Goal: Find specific page/section: Find specific page/section

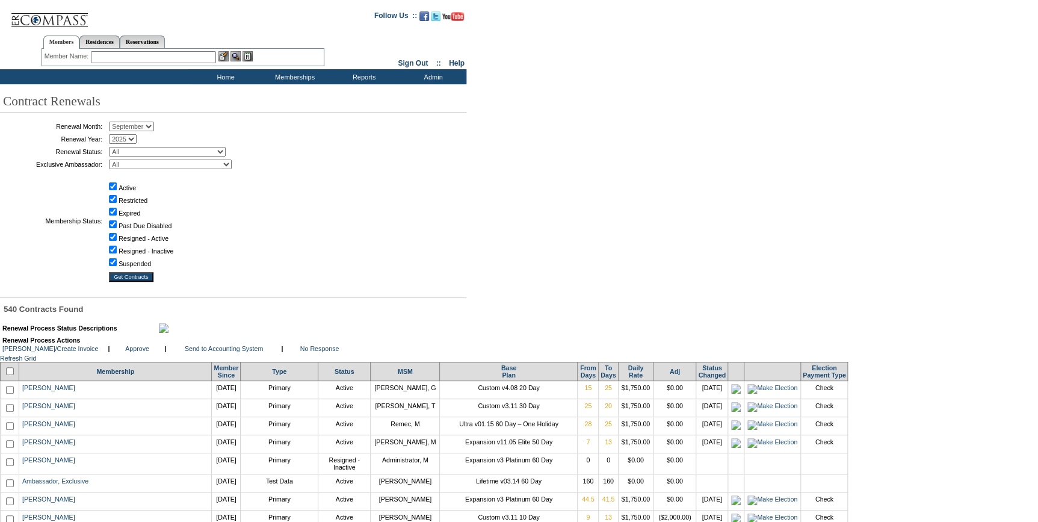
click at [181, 57] on input "text" at bounding box center [153, 57] width 125 height 12
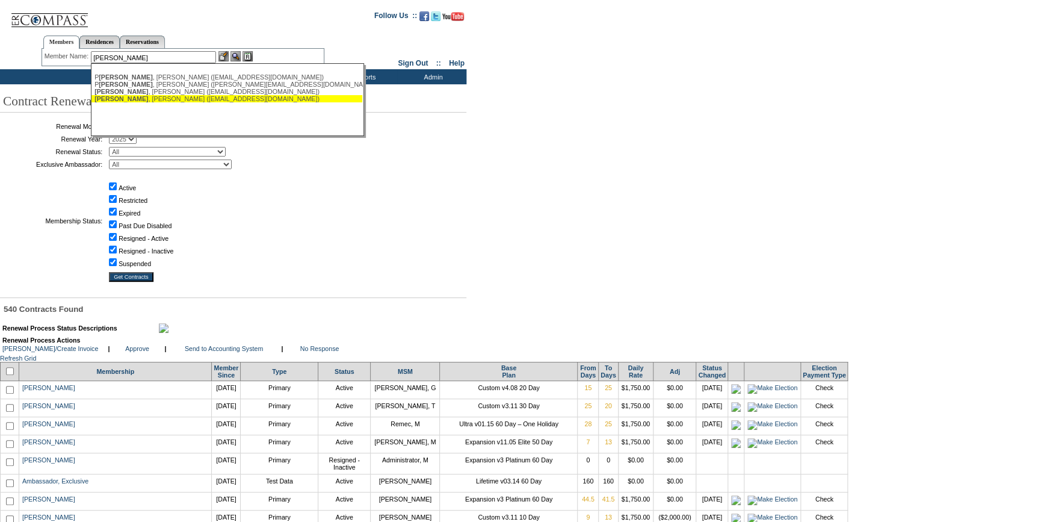
click at [150, 101] on div "[PERSON_NAME] ([EMAIL_ADDRESS][DOMAIN_NAME])" at bounding box center [226, 98] width 265 height 7
type input "[PERSON_NAME] ([EMAIL_ADDRESS][DOMAIN_NAME])"
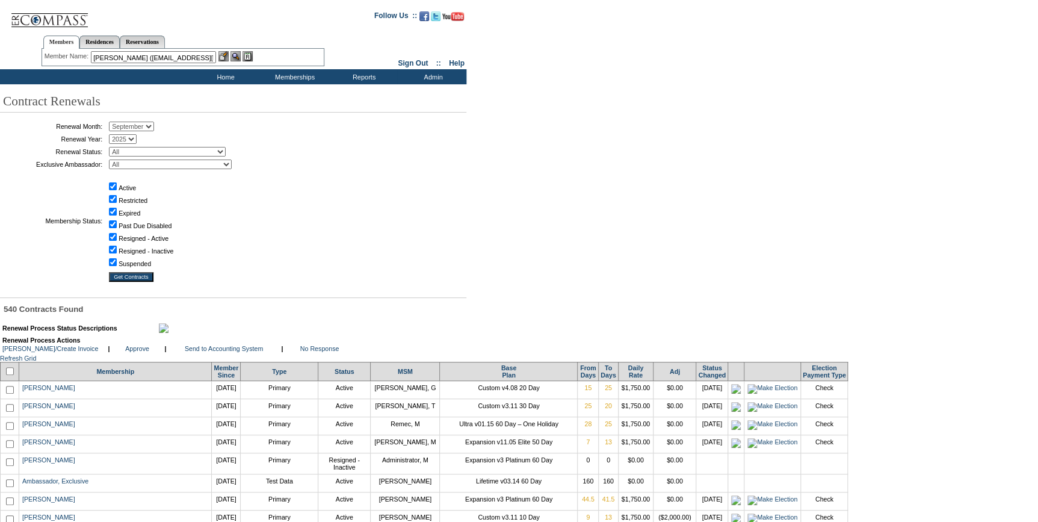
click at [223, 56] on img at bounding box center [223, 56] width 10 height 10
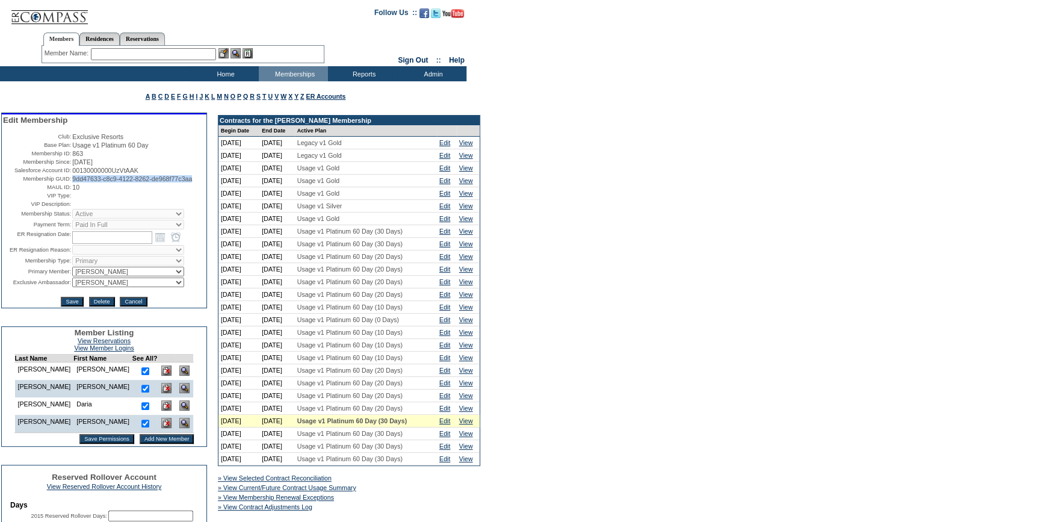
drag, startPoint x: 114, startPoint y: 190, endPoint x: 69, endPoint y: 184, distance: 46.1
click at [72, 182] on span "9dd47633-c8c9-4122-8262-de968f77c3aa" at bounding box center [132, 178] width 120 height 7
copy span "9dd47633-c8c9-4122-8262-de968f77c3aa"
click at [185, 52] on input "text" at bounding box center [153, 54] width 125 height 12
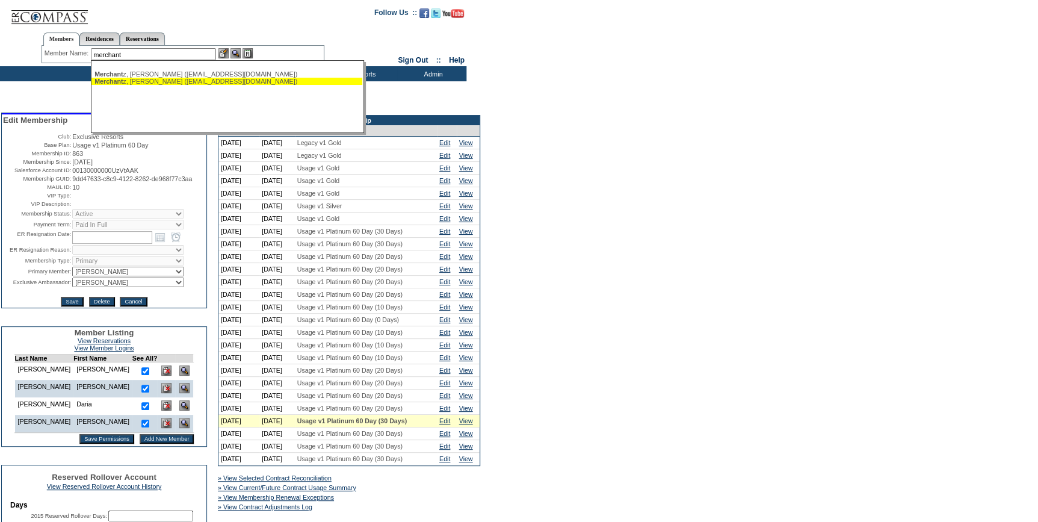
click at [177, 80] on div "Merchant z, William (merchantz@sbcglobal.net)" at bounding box center [226, 81] width 265 height 7
type input "Merchantz, William (merchantz@sbcglobal.net)"
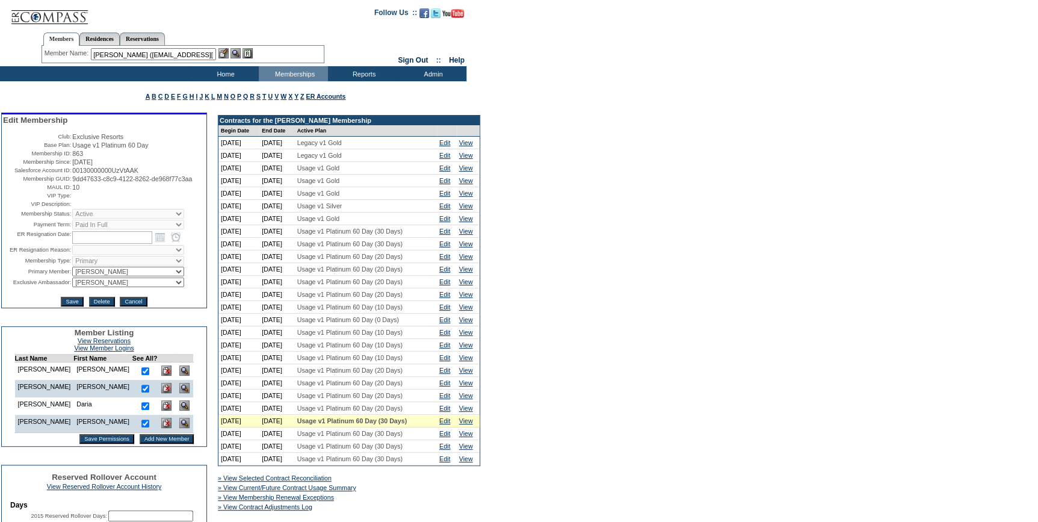
click at [226, 56] on img at bounding box center [223, 53] width 10 height 10
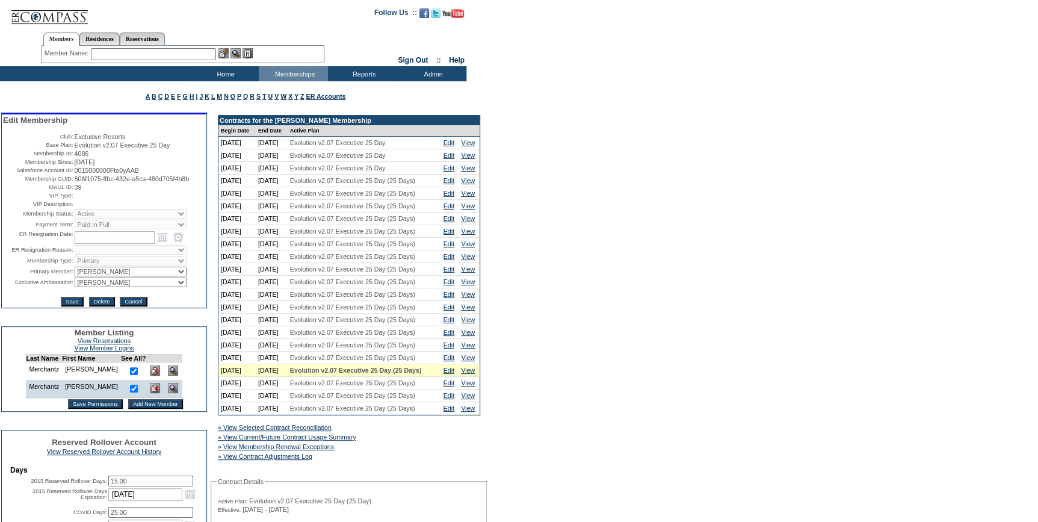
click at [190, 181] on span "806f1075-ffbc-432e-a5ca-480d705f4b8b" at bounding box center [132, 178] width 115 height 7
drag, startPoint x: 205, startPoint y: 183, endPoint x: 73, endPoint y: 181, distance: 131.8
click at [73, 181] on table "Edit Membership Club: Exclusive Resorts Base Plan: Evolution v2.07 Executive 25…" at bounding box center [104, 210] width 205 height 193
copy span "806f1075-ffbc-432e-a5ca-480d705f4b8b"
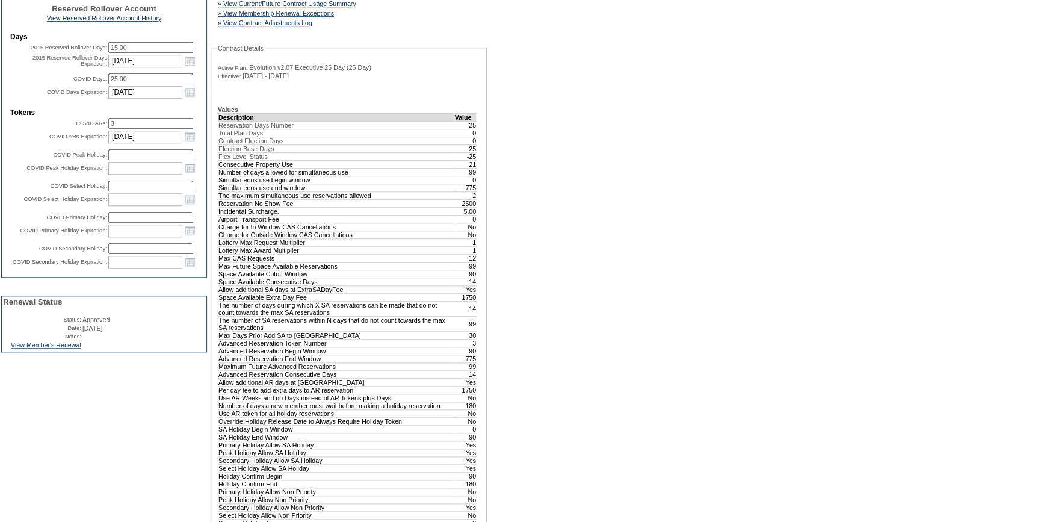
scroll to position [437, 0]
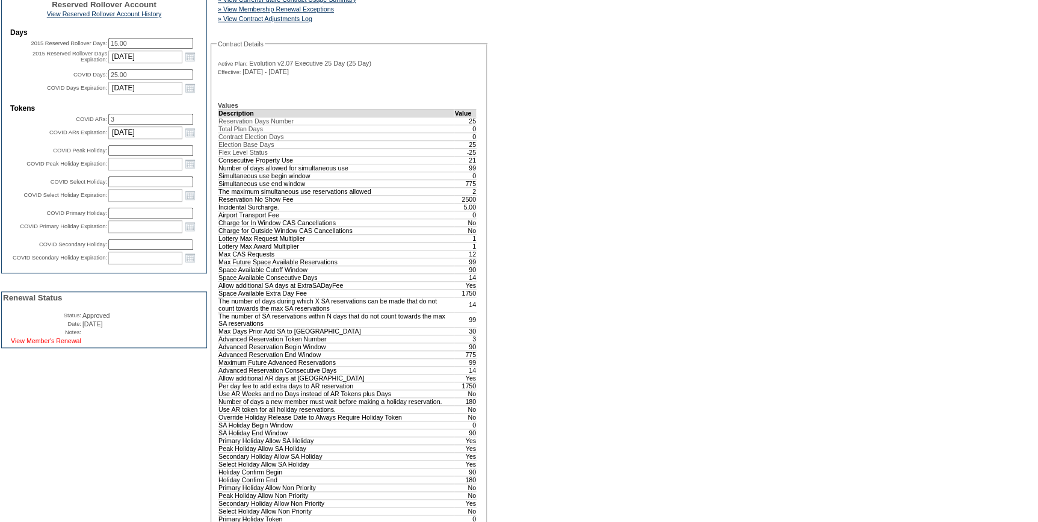
click at [66, 344] on link "View Member's Renewal" at bounding box center [46, 340] width 70 height 7
